Goal: Find specific page/section: Find specific page/section

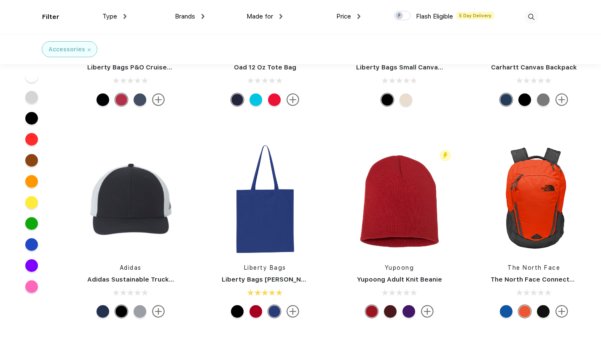
scroll to position [632, 0]
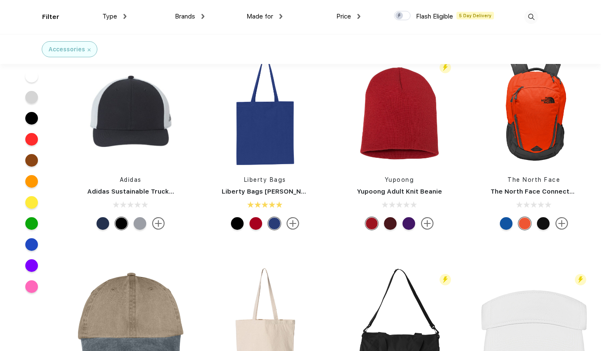
click at [559, 221] on img at bounding box center [561, 223] width 13 height 13
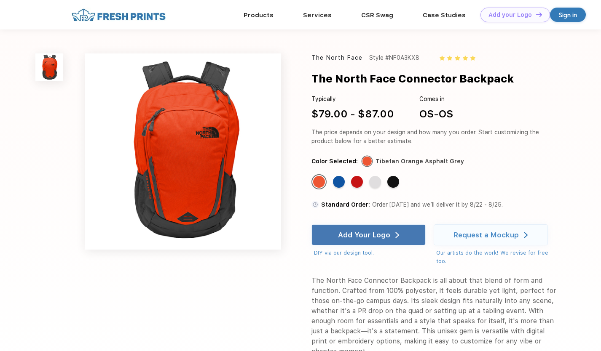
click at [310, 53] on link "Fulfillment" at bounding box center [314, 52] width 34 height 8
